Goal: Navigation & Orientation: Find specific page/section

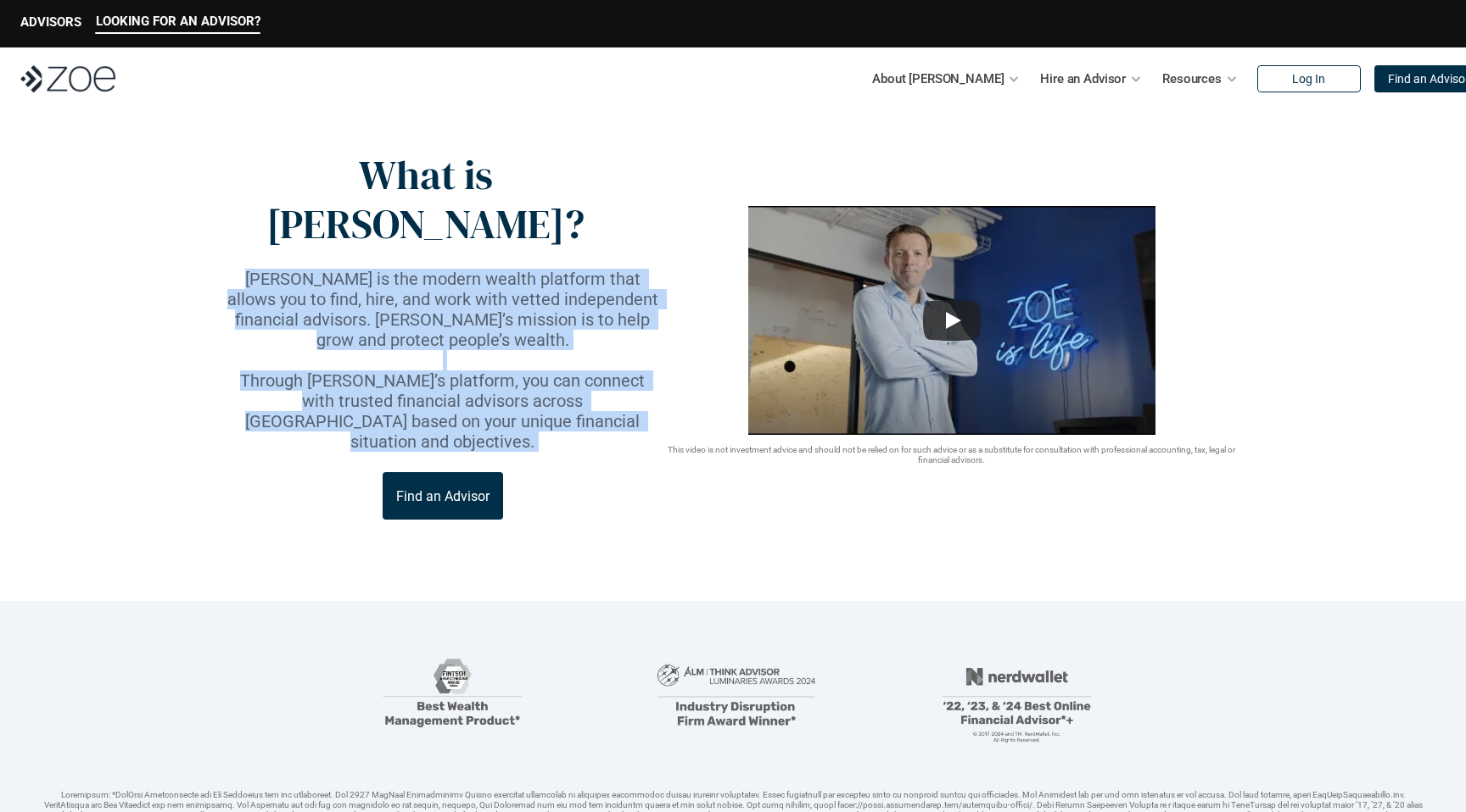
drag, startPoint x: 217, startPoint y: 393, endPoint x: 157, endPoint y: 217, distance: 185.9
click at [157, 217] on header "What is [PERSON_NAME]? [PERSON_NAME] is the modern wealth platform that allows …" at bounding box center [733, 356] width 1466 height 491
drag, startPoint x: 157, startPoint y: 236, endPoint x: 127, endPoint y: 373, distance: 140.2
click at [127, 373] on header "What is [PERSON_NAME]? [PERSON_NAME] is the modern wealth platform that allows …" at bounding box center [733, 356] width 1466 height 491
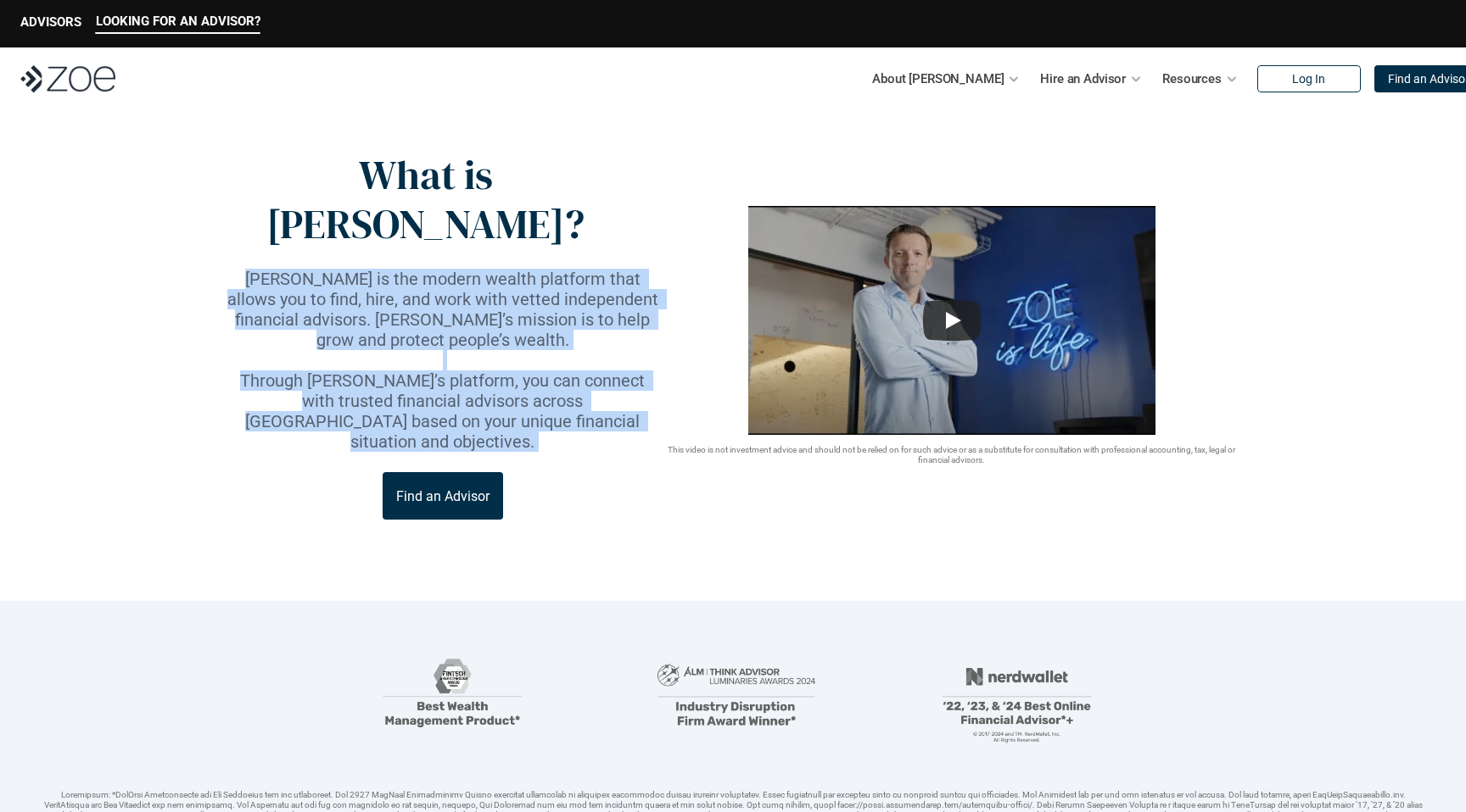
click at [127, 373] on header "What is [PERSON_NAME]? [PERSON_NAME] is the modern wealth platform that allows …" at bounding box center [733, 356] width 1466 height 491
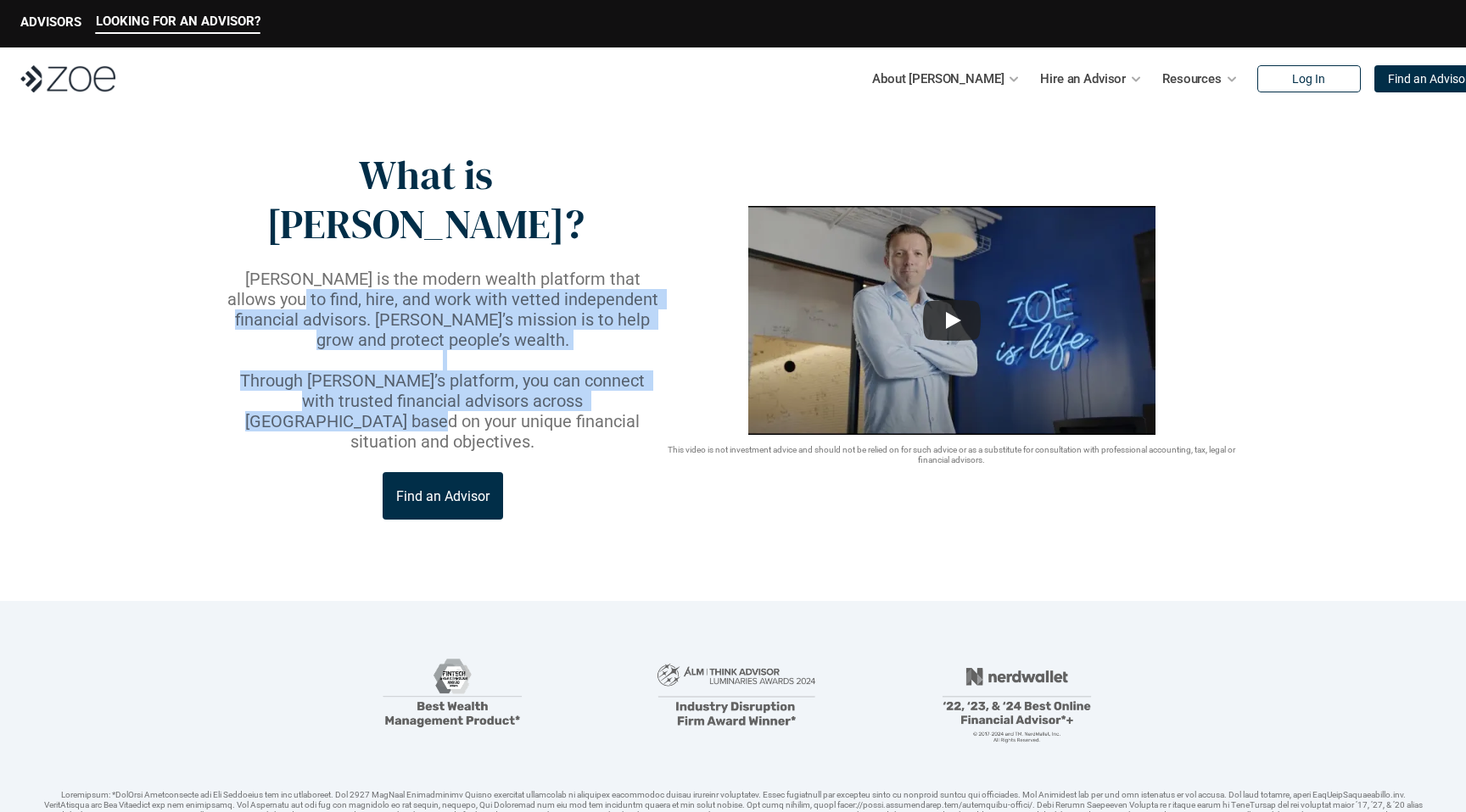
drag, startPoint x: 130, startPoint y: 362, endPoint x: 79, endPoint y: 248, distance: 124.9
click at [79, 248] on header "What is [PERSON_NAME]? [PERSON_NAME] is the modern wealth platform that allows …" at bounding box center [733, 356] width 1466 height 491
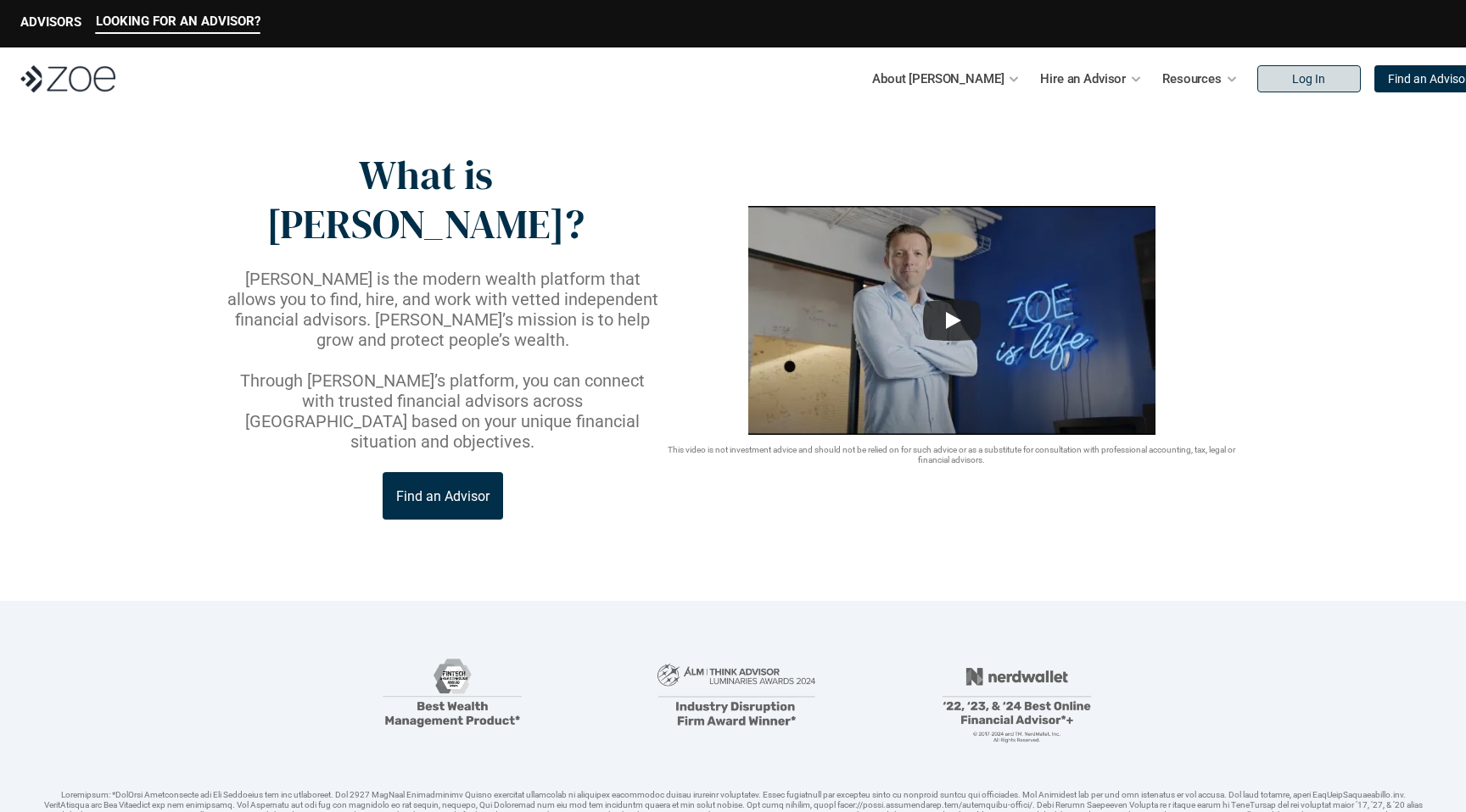
click at [1292, 82] on p "Log In" at bounding box center [1308, 79] width 33 height 15
